Goal: Information Seeking & Learning: Find specific page/section

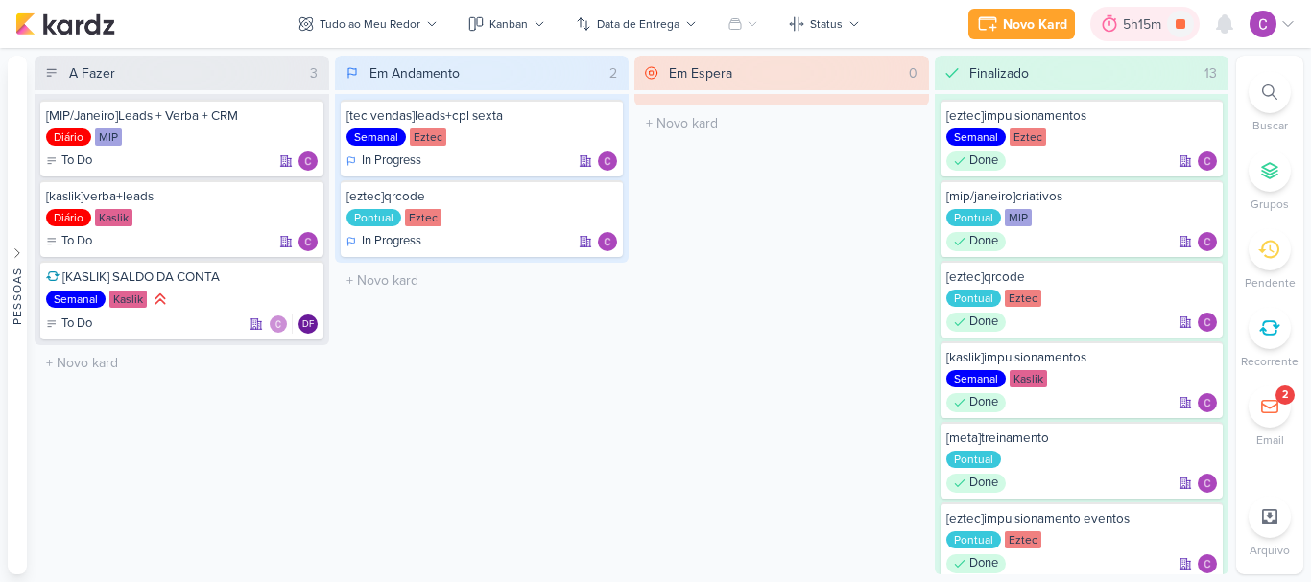
click at [1124, 22] on div "5h15m" at bounding box center [1145, 24] width 44 height 20
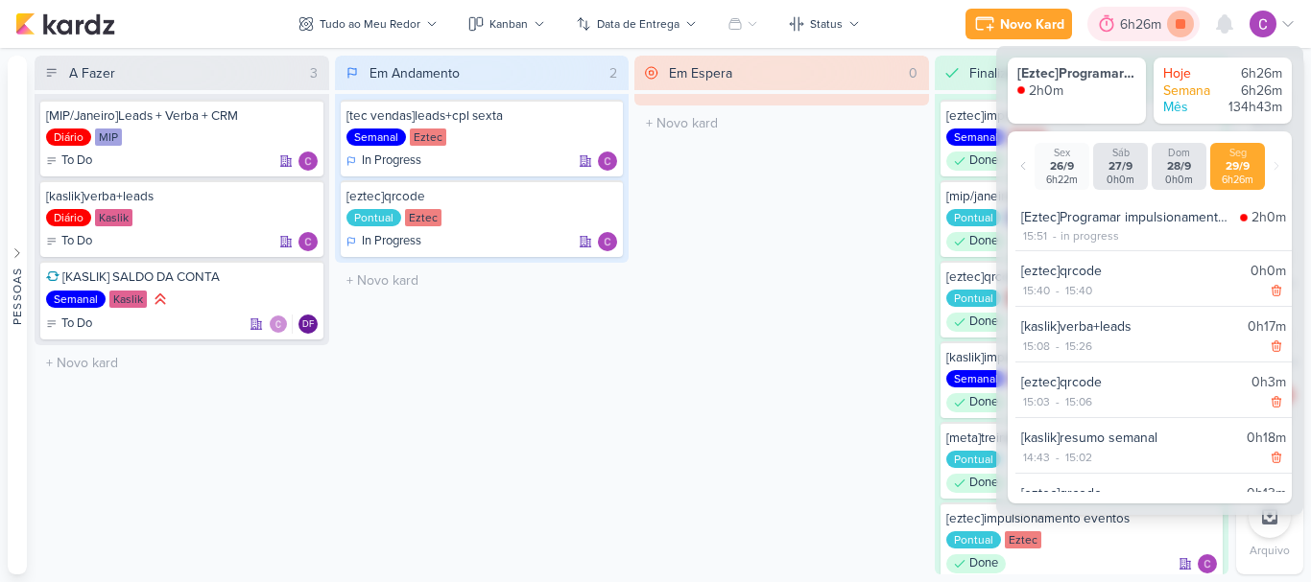
click at [1177, 27] on icon at bounding box center [1180, 24] width 10 height 10
click at [864, 207] on div "Em Espera 0 O título do kard deve ter menos que 100 caracteres" at bounding box center [781, 315] width 295 height 519
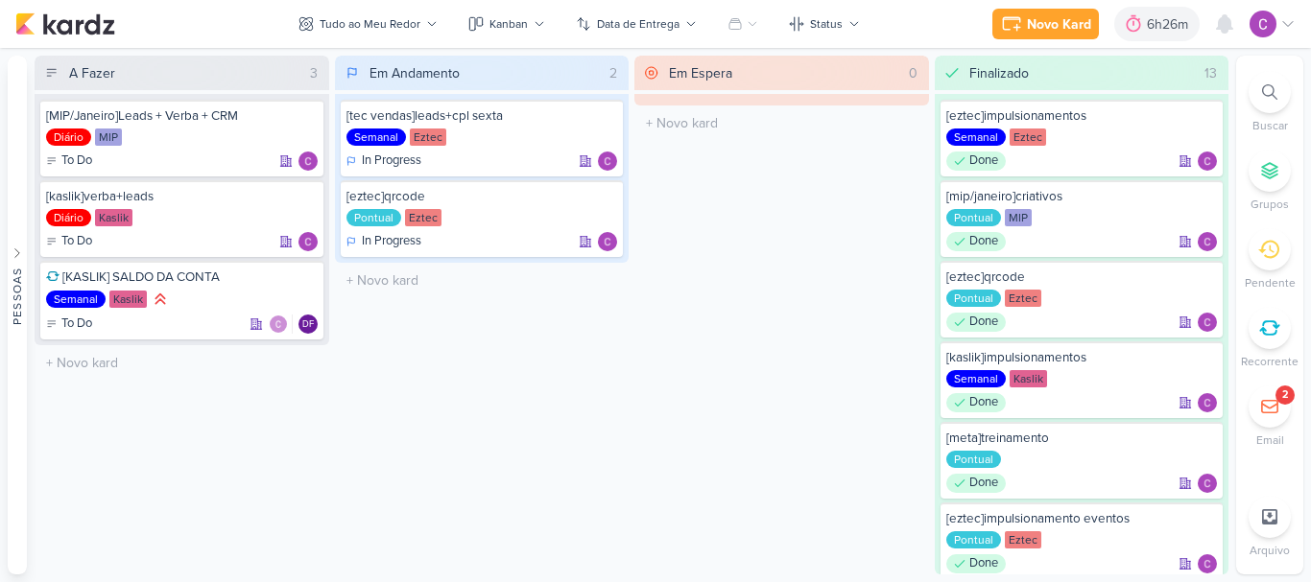
drag, startPoint x: 1266, startPoint y: 92, endPoint x: 1154, endPoint y: 93, distance: 111.3
click at [1261, 93] on div at bounding box center [1269, 92] width 42 height 42
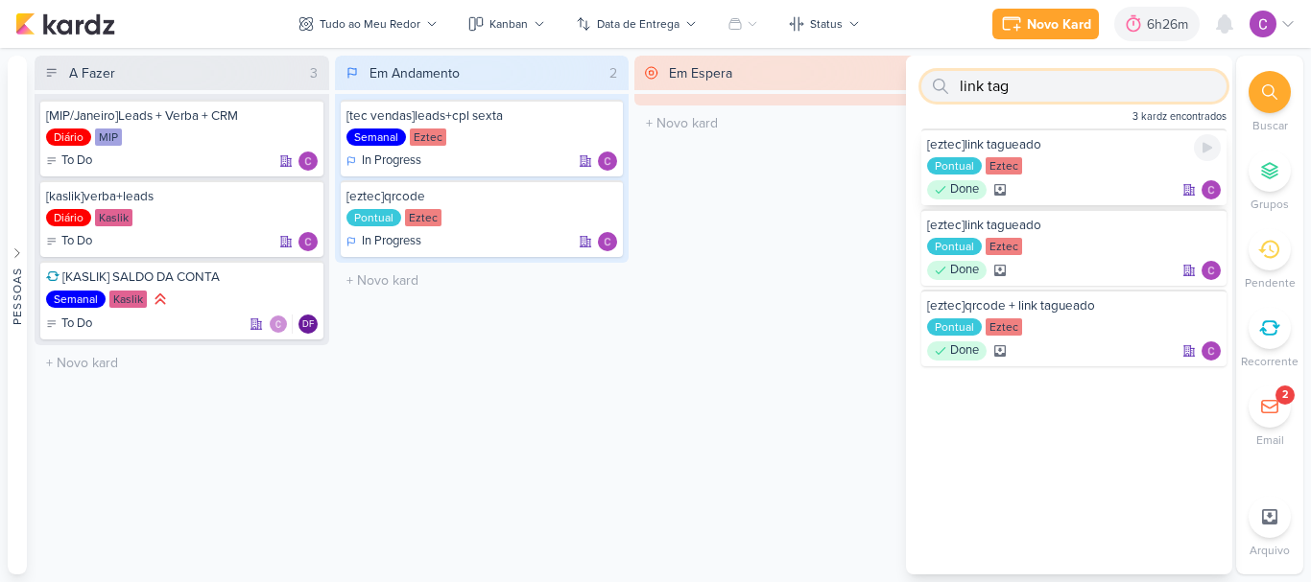
type input "link tag"
click at [1059, 170] on div "Pontual Eztec" at bounding box center [1074, 166] width 294 height 19
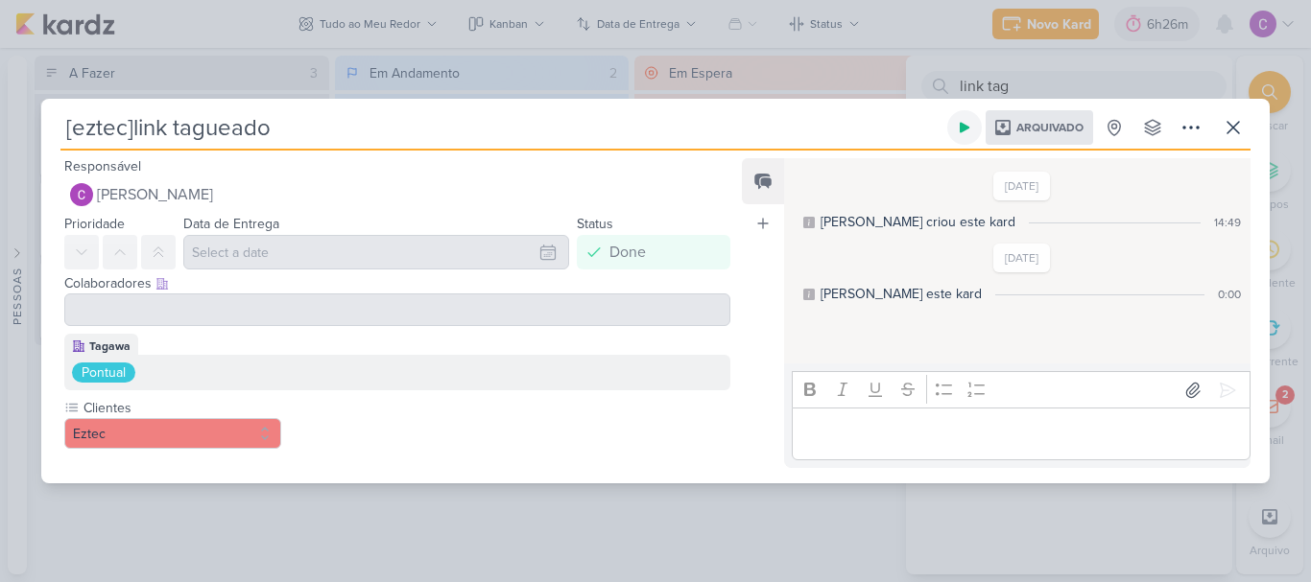
click at [968, 129] on icon at bounding box center [964, 127] width 15 height 15
click at [964, 123] on icon at bounding box center [965, 128] width 10 height 10
drag, startPoint x: 1234, startPoint y: 124, endPoint x: 1220, endPoint y: 123, distance: 14.4
click at [1233, 124] on icon at bounding box center [1233, 127] width 23 height 23
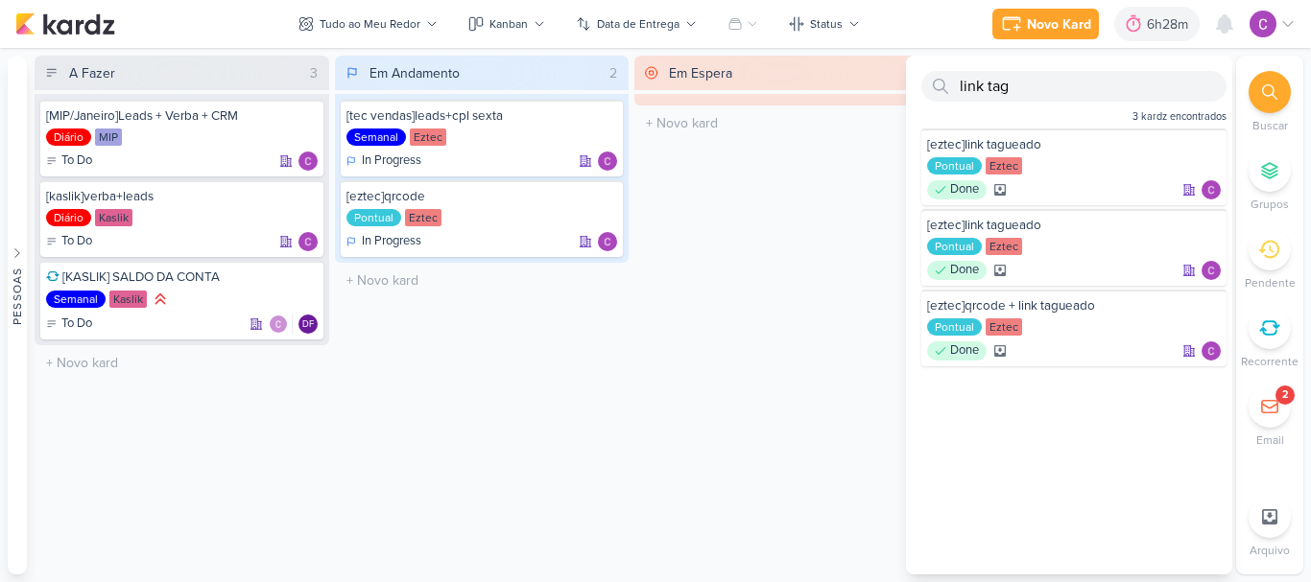
click at [854, 343] on div "Em Espera 0 O título do kard deve ter menos que 100 caracteres" at bounding box center [781, 315] width 295 height 519
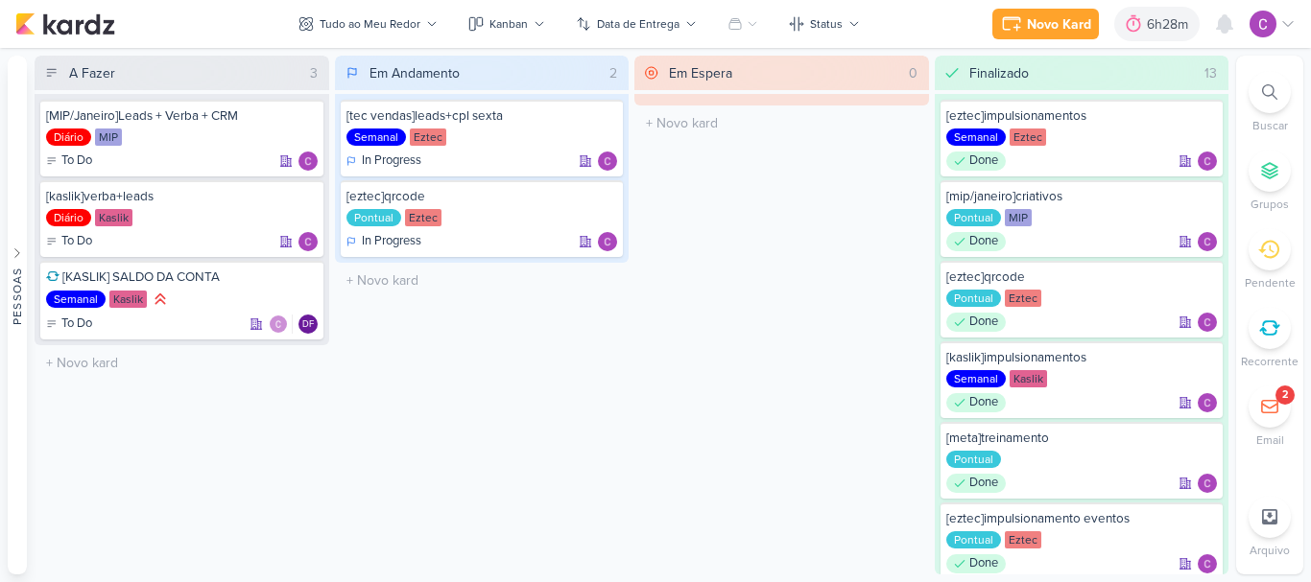
click at [1269, 93] on icon at bounding box center [1269, 91] width 15 height 15
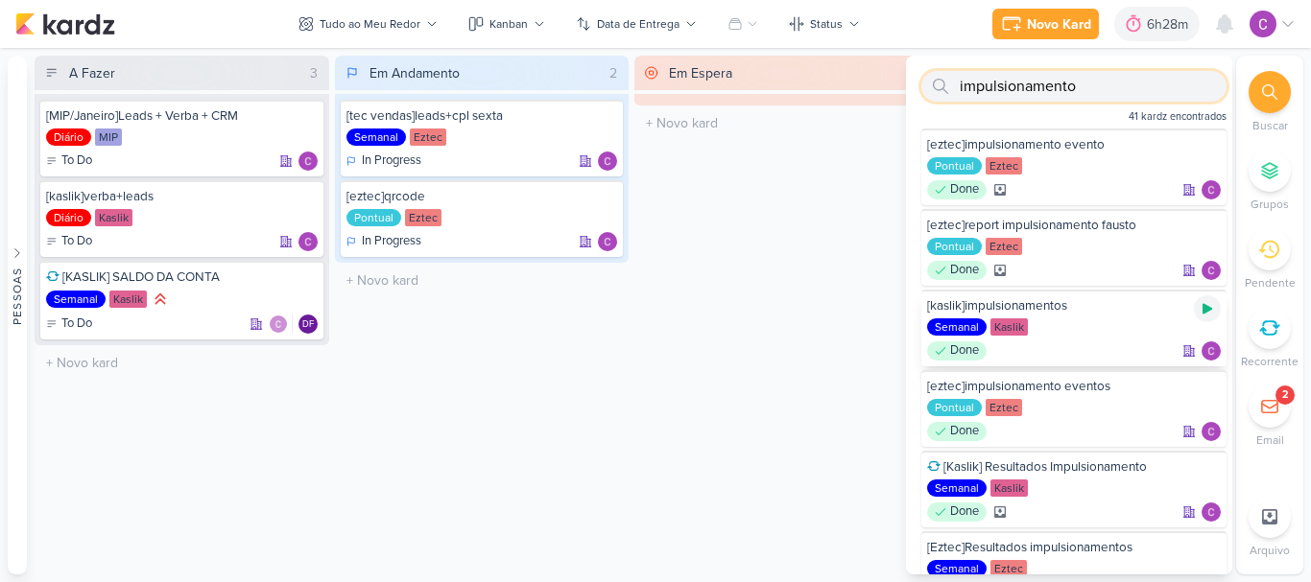
type input "impulsionamento"
click at [1202, 308] on icon at bounding box center [1207, 309] width 10 height 11
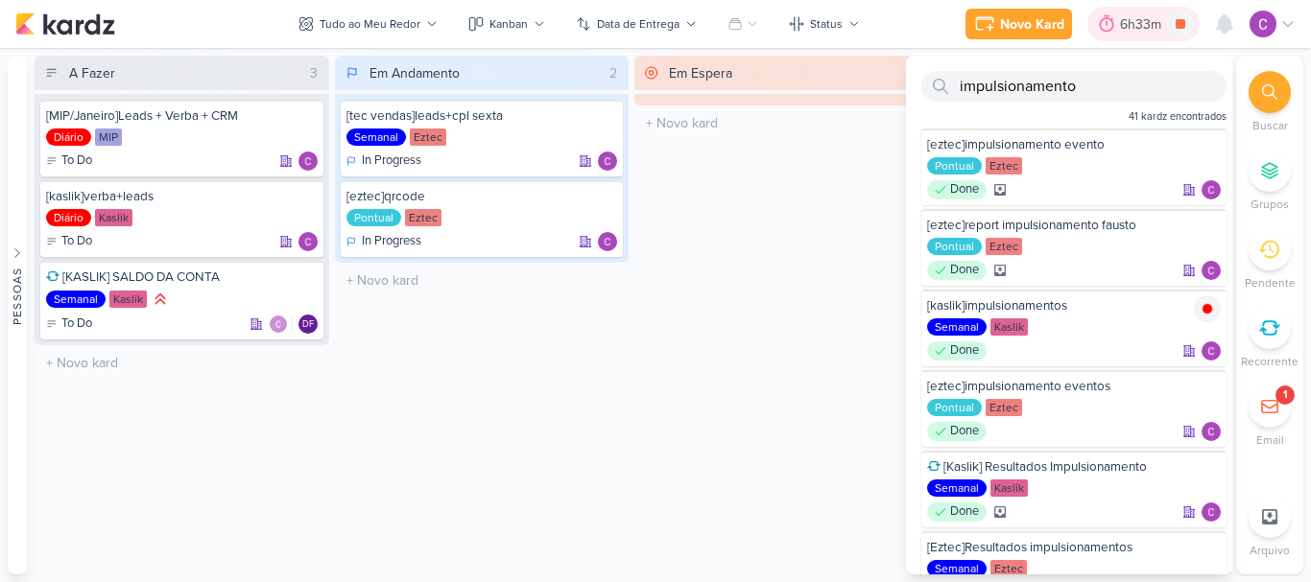
click at [1126, 23] on div "6h33m" at bounding box center [1143, 24] width 47 height 20
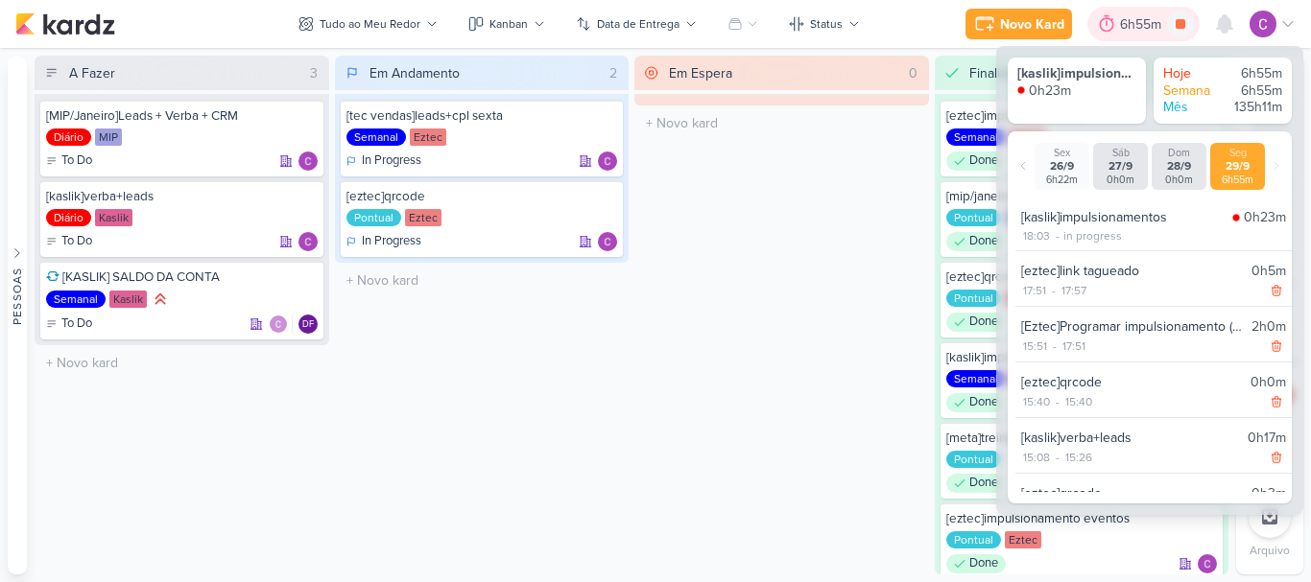
click at [1140, 23] on div "6h55m" at bounding box center [1143, 24] width 47 height 20
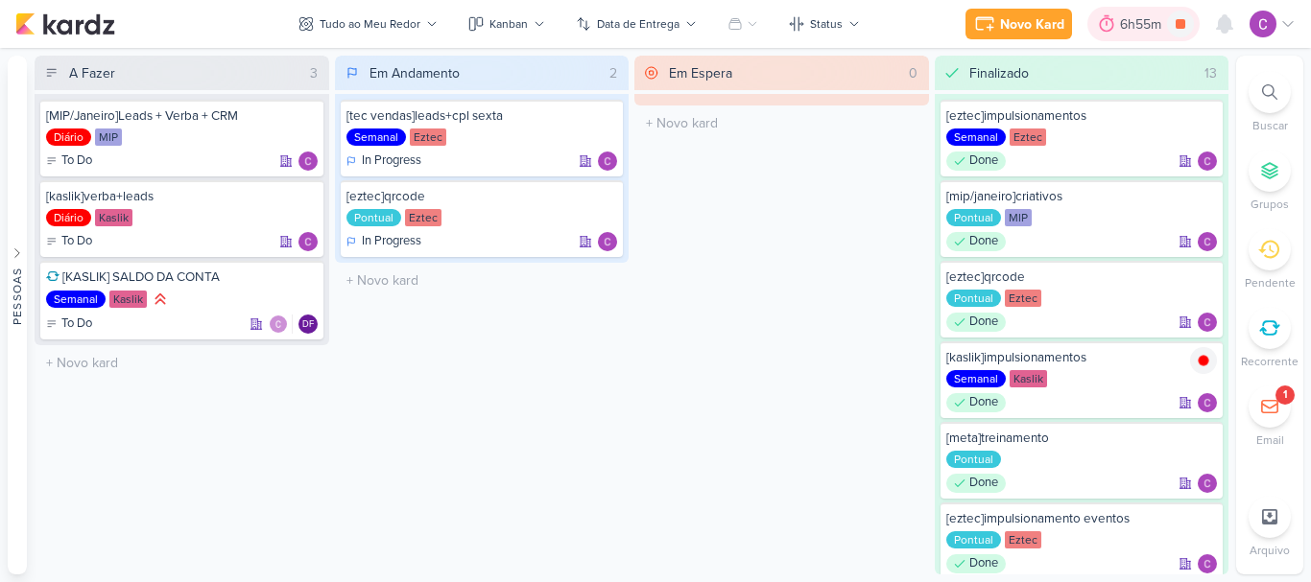
click at [1140, 23] on div "6h55m" at bounding box center [1143, 24] width 47 height 20
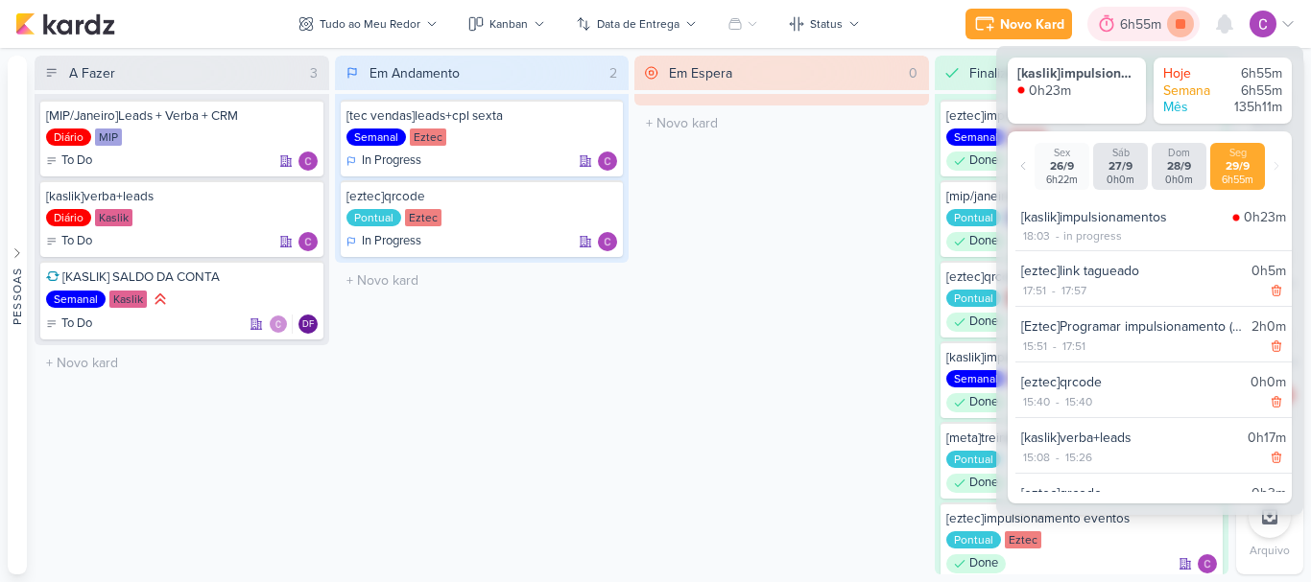
click at [1182, 22] on icon at bounding box center [1180, 24] width 10 height 10
click at [1151, 23] on div "6h55m" at bounding box center [1170, 24] width 47 height 20
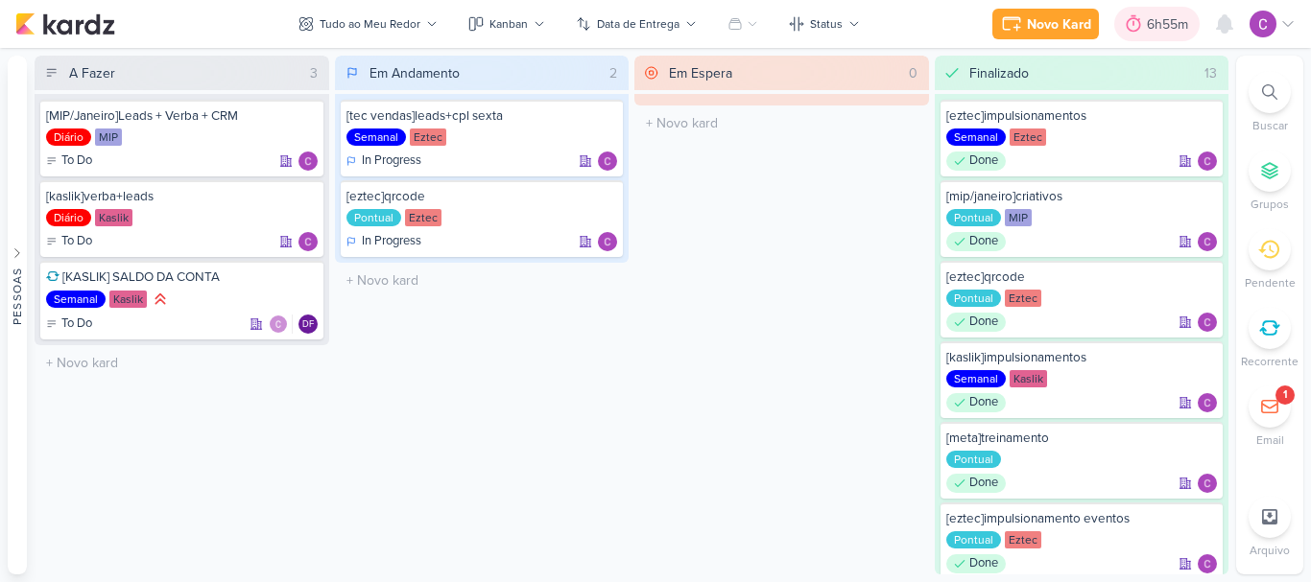
click at [1144, 30] on div at bounding box center [1133, 24] width 27 height 31
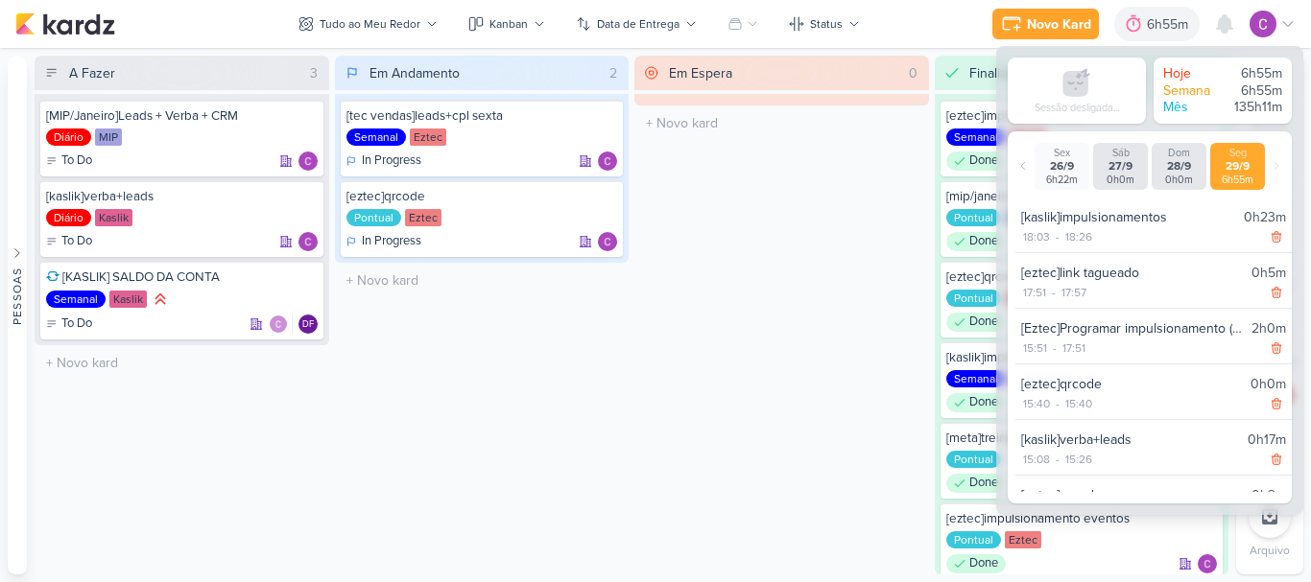
click at [863, 249] on div "Em Espera 0 O título do kard deve ter menos que 100 caracteres" at bounding box center [781, 315] width 295 height 519
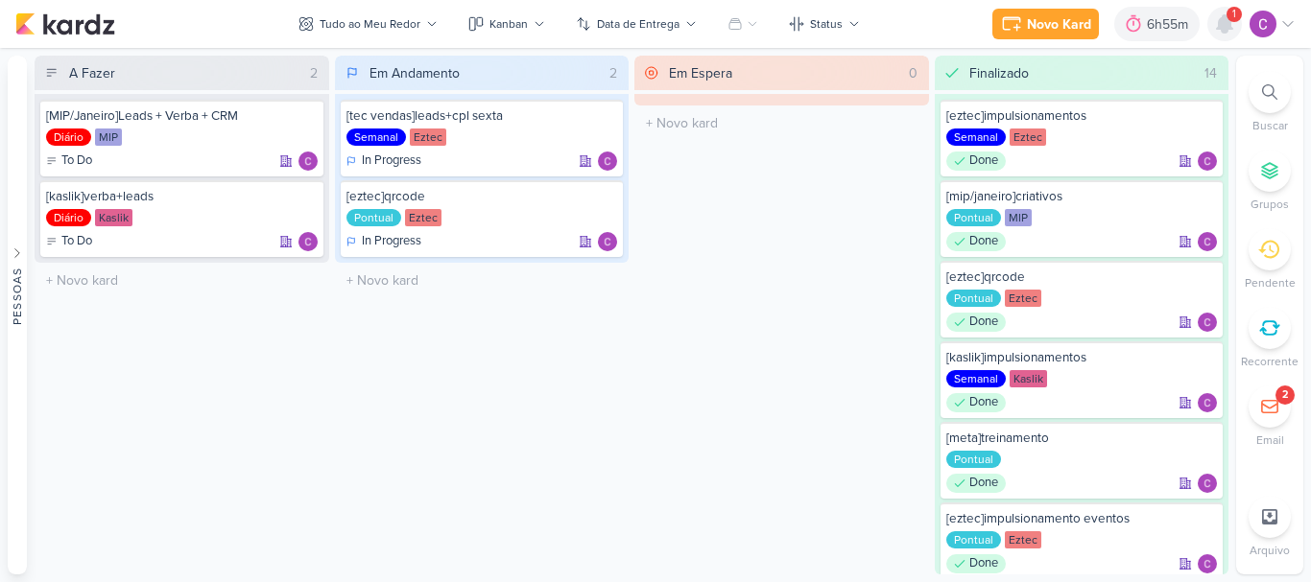
click at [1222, 19] on icon at bounding box center [1224, 23] width 15 height 17
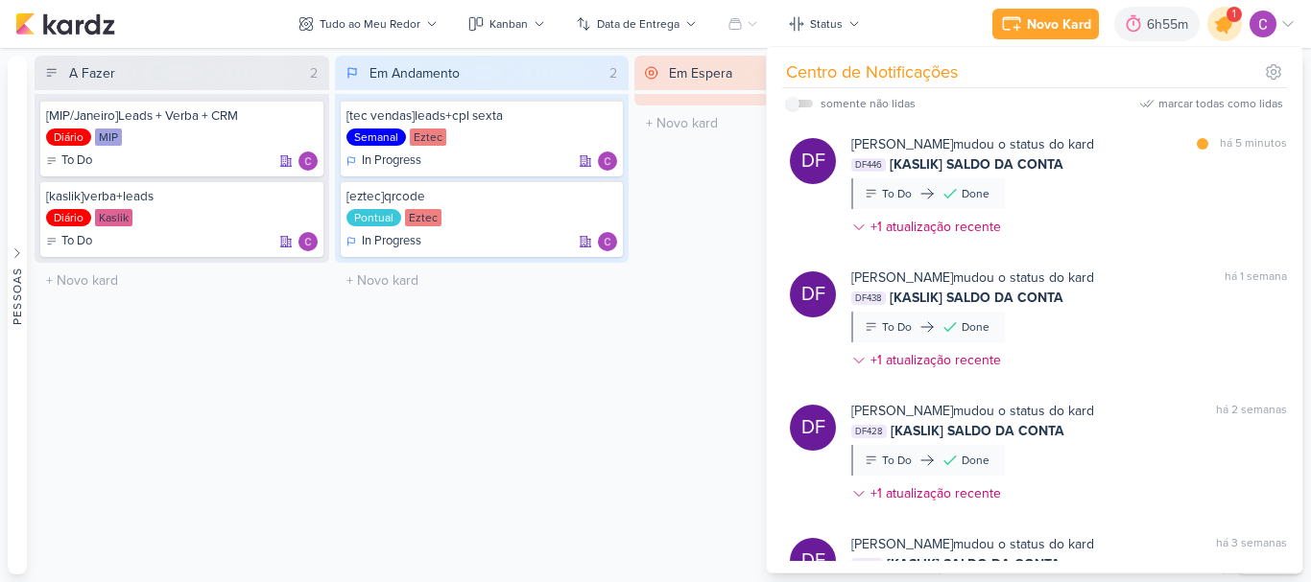
click at [1222, 30] on icon at bounding box center [1224, 23] width 23 height 23
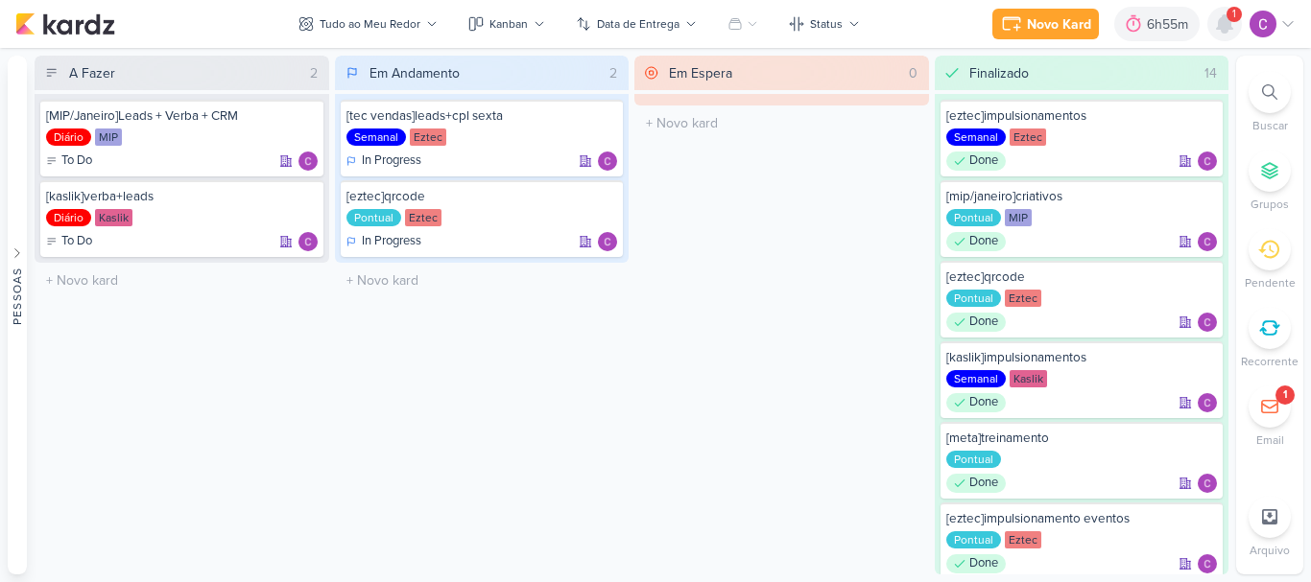
click at [1219, 24] on icon at bounding box center [1224, 23] width 15 height 17
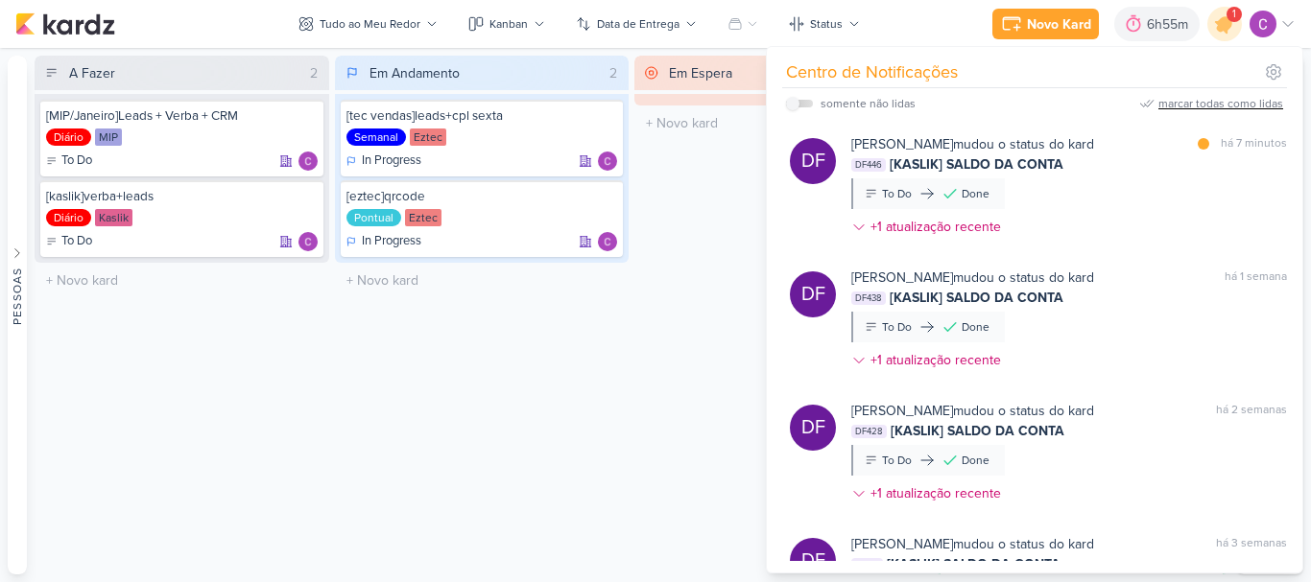
click at [1230, 101] on div "marcar todas como lidas" at bounding box center [1220, 103] width 125 height 17
click at [1227, 27] on icon at bounding box center [1224, 23] width 23 height 23
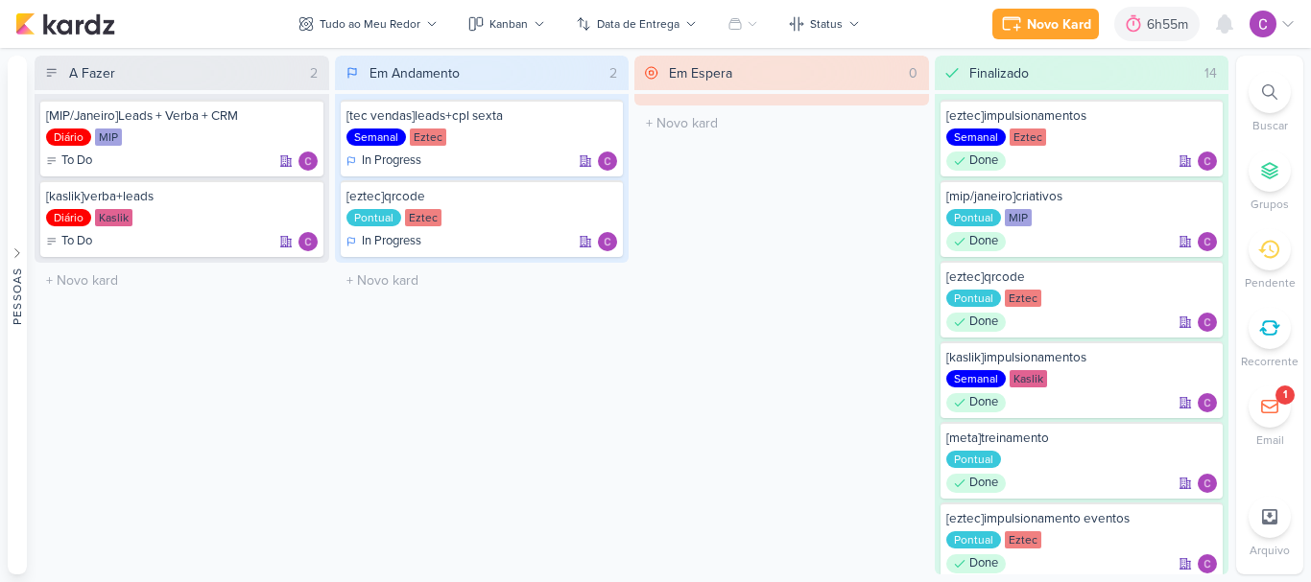
click at [784, 231] on div "Em Espera 0 O título do kard deve ter menos que 100 caracteres" at bounding box center [781, 315] width 295 height 519
click at [1154, 26] on div "6h55m" at bounding box center [1170, 24] width 47 height 20
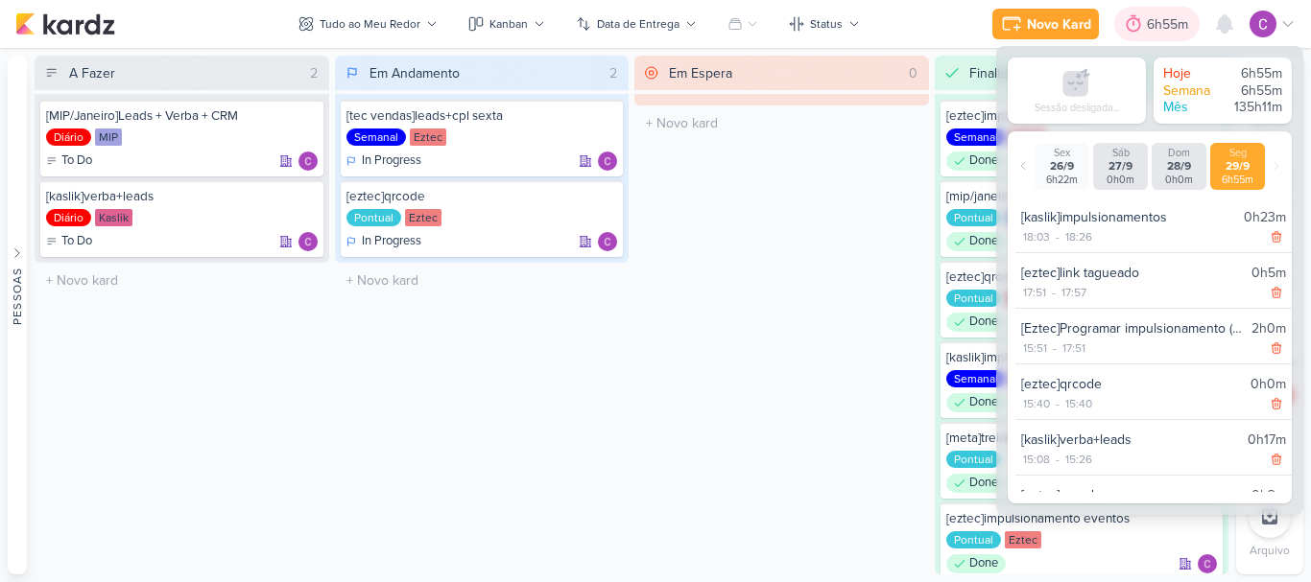
click at [1154, 26] on div "6h55m" at bounding box center [1170, 24] width 47 height 20
